Goal: Browse casually

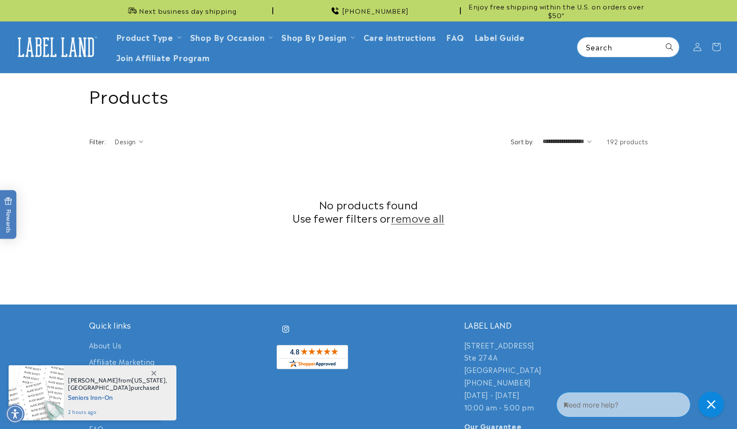
scroll to position [216, 0]
